Goal: Task Accomplishment & Management: Manage account settings

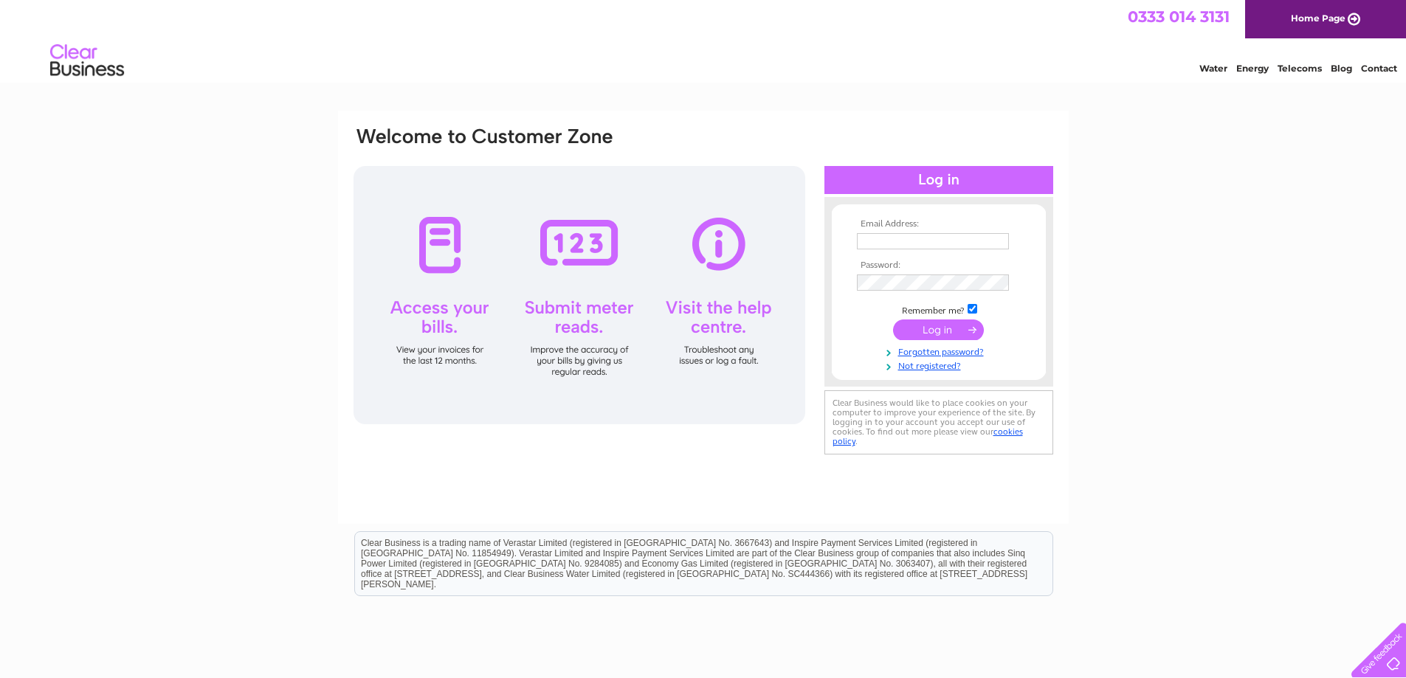
type input "[EMAIL_ADDRESS][DOMAIN_NAME]"
click at [435, 262] on div at bounding box center [579, 295] width 452 height 258
click at [920, 328] on input "submit" at bounding box center [938, 329] width 91 height 21
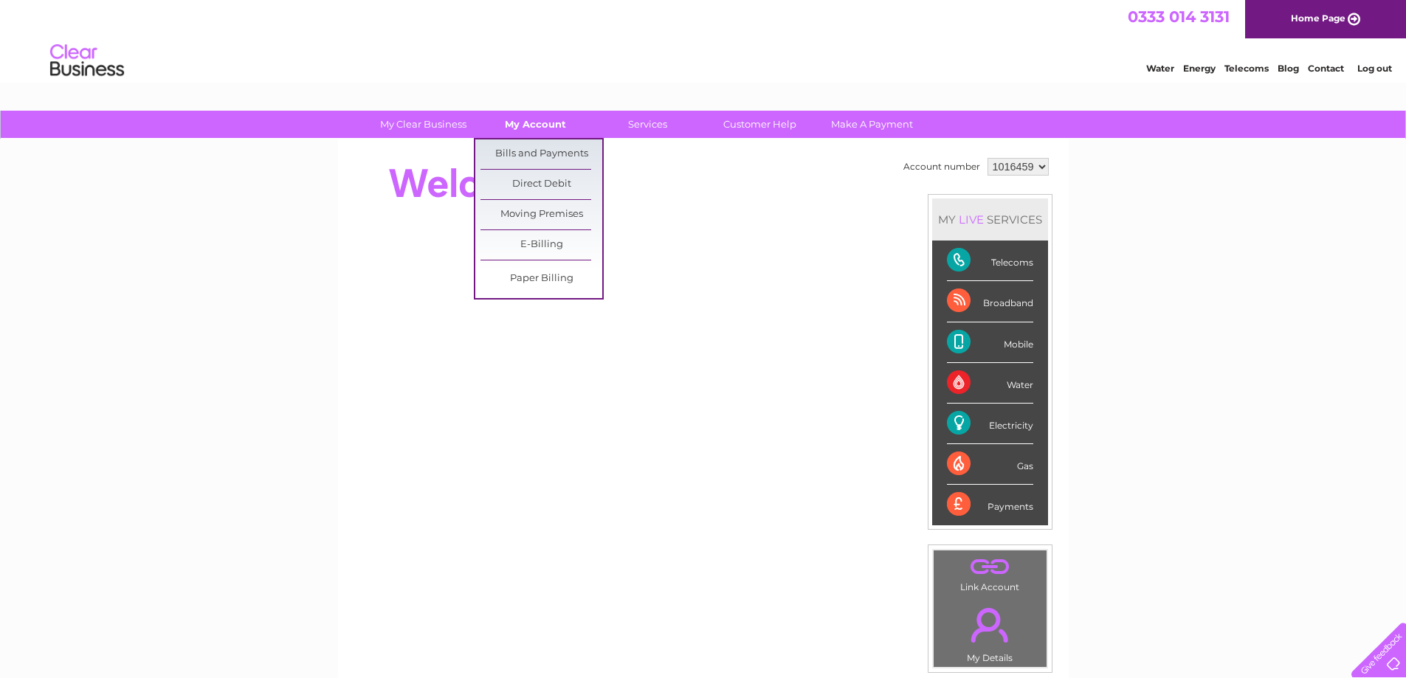
click at [535, 125] on link "My Account" at bounding box center [535, 124] width 122 height 27
click at [536, 146] on link "Bills and Payments" at bounding box center [541, 154] width 122 height 30
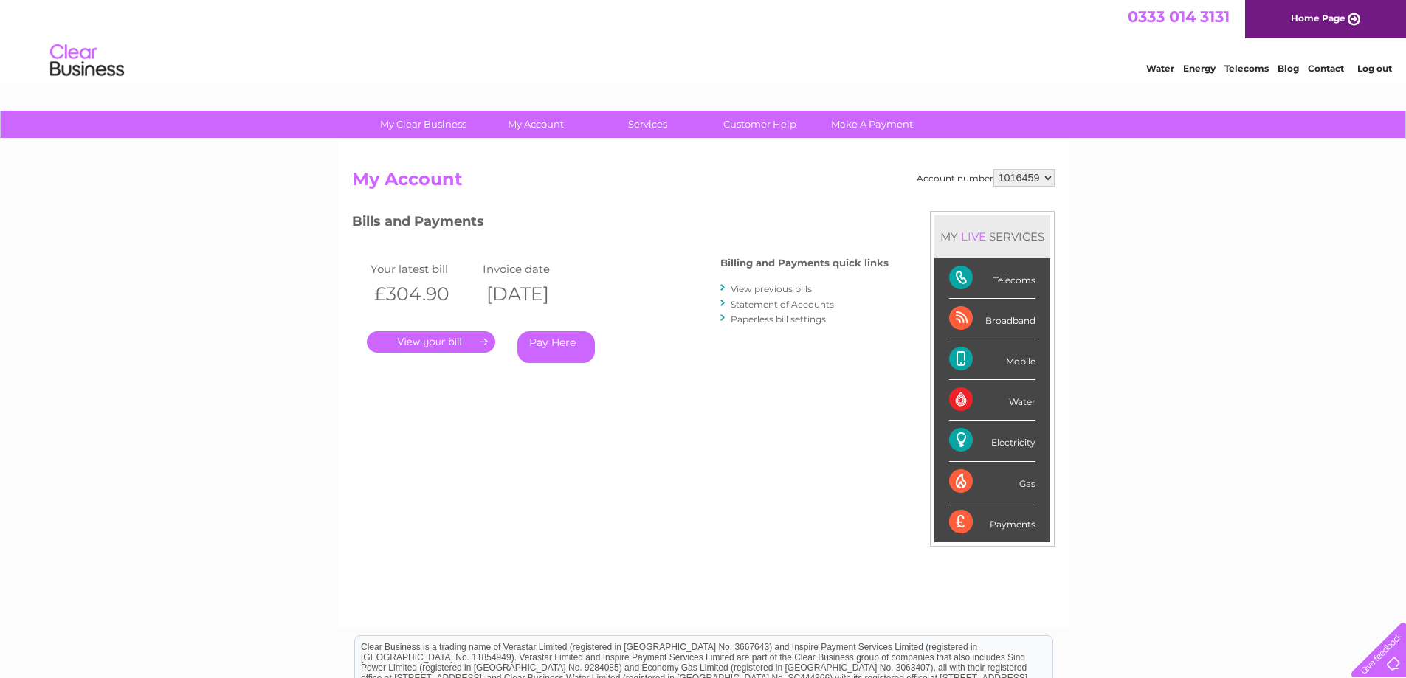
click at [432, 341] on link "." at bounding box center [431, 341] width 128 height 21
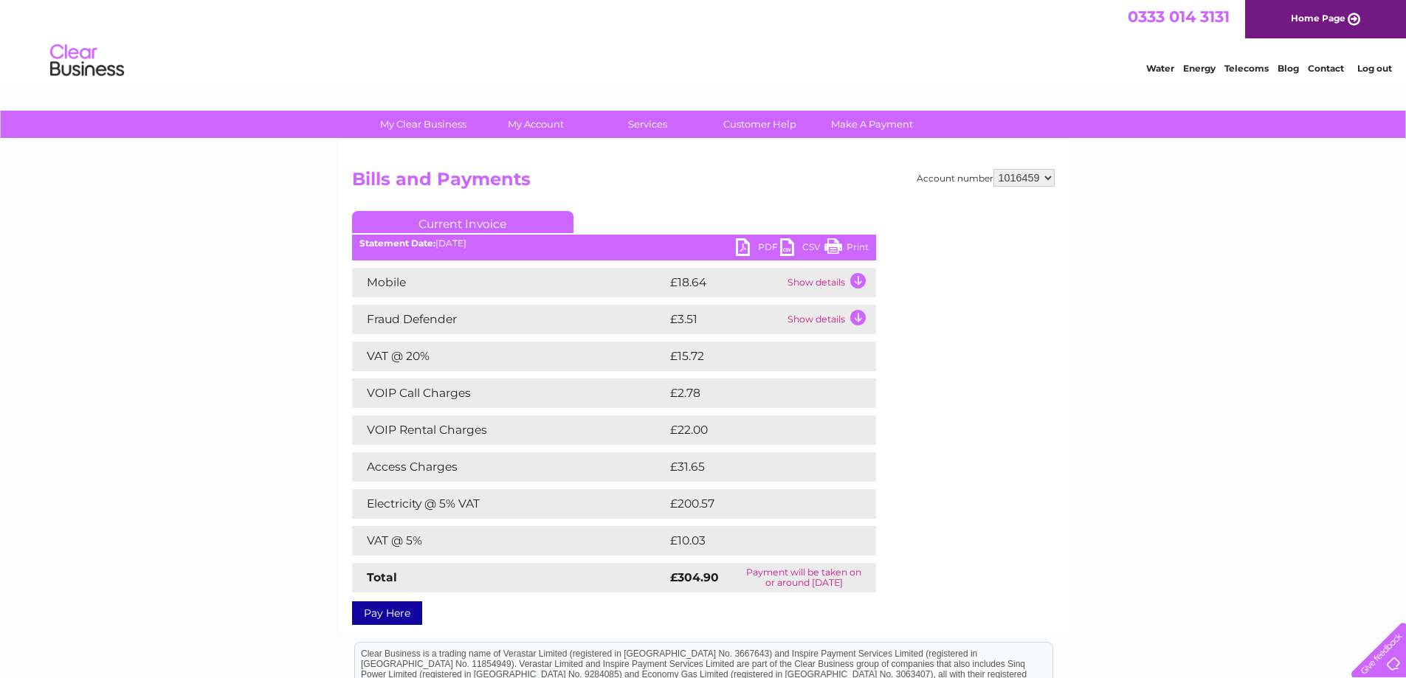
click at [835, 250] on link "Print" at bounding box center [846, 248] width 44 height 21
